Goal: Information Seeking & Learning: Understand process/instructions

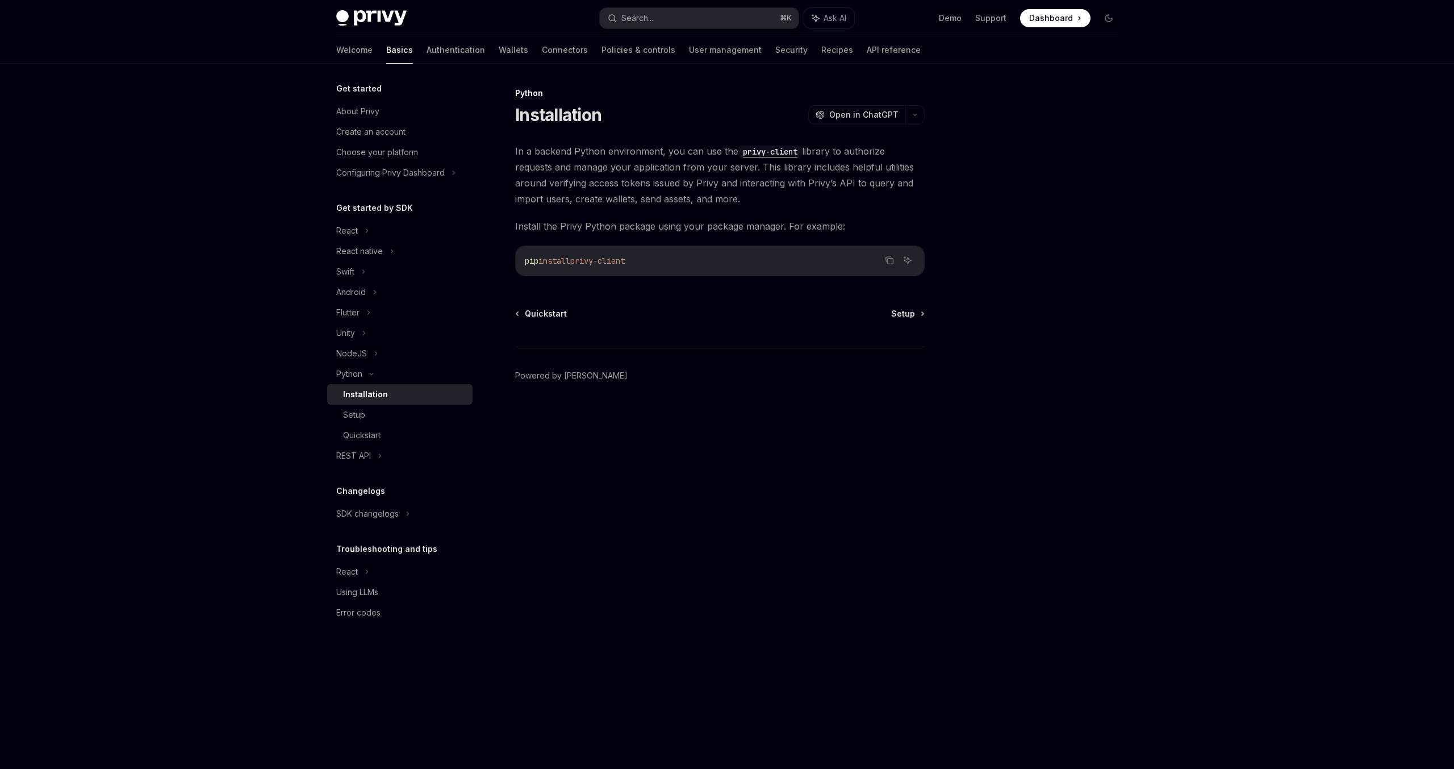
click at [1073, 148] on div at bounding box center [1040, 427] width 173 height 682
drag, startPoint x: 1057, startPoint y: 189, endPoint x: 1061, endPoint y: 173, distance: 16.4
click at [1063, 189] on div at bounding box center [1040, 427] width 173 height 682
drag, startPoint x: 676, startPoint y: 264, endPoint x: 649, endPoint y: 249, distance: 30.5
click at [615, 259] on code "pip install privy-client" at bounding box center [720, 261] width 390 height 14
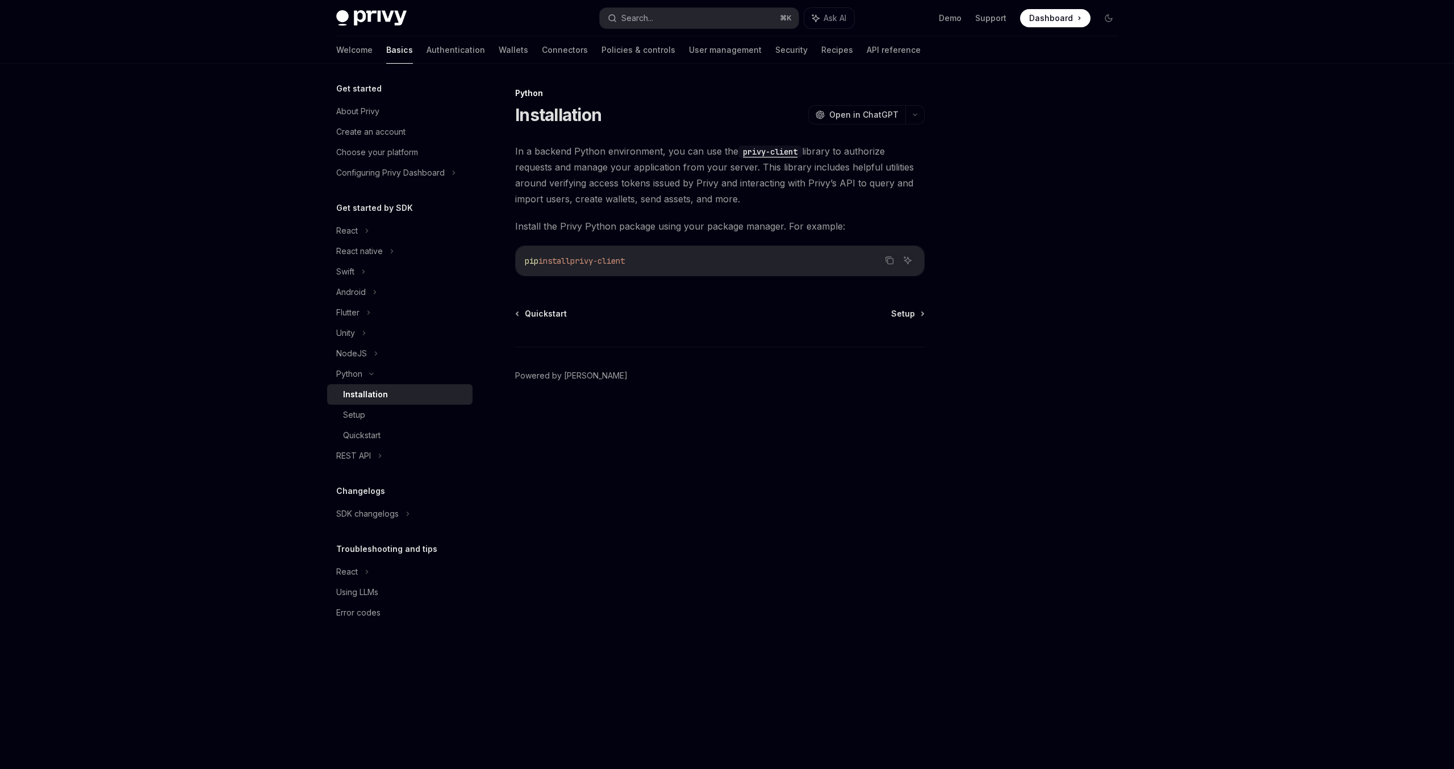
click at [709, 235] on div "In a backend Python environment, you can use the privy-client library to author…" at bounding box center [720, 209] width 410 height 133
click at [777, 150] on code "privy-client" at bounding box center [770, 151] width 64 height 12
